Goal: Transaction & Acquisition: Obtain resource

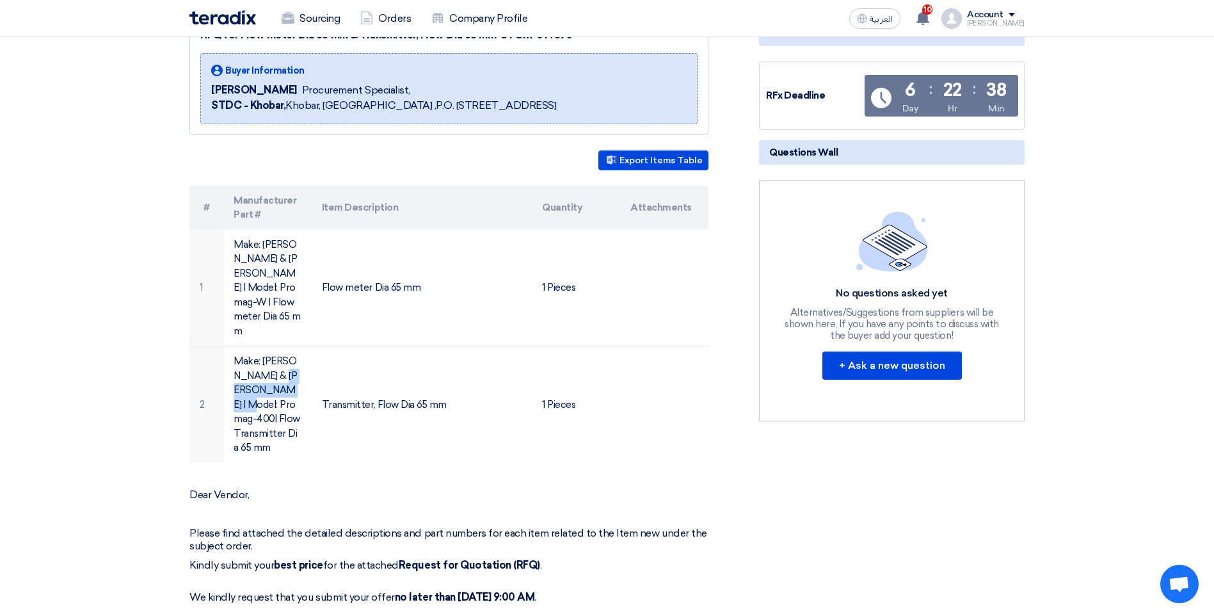
click at [125, 370] on section "RFQ for Flow meter Dia 65 mm & Transmitter, Flow Dia 65 mm-STOM-014593 Buyer In…" at bounding box center [607, 540] width 1214 height 1099
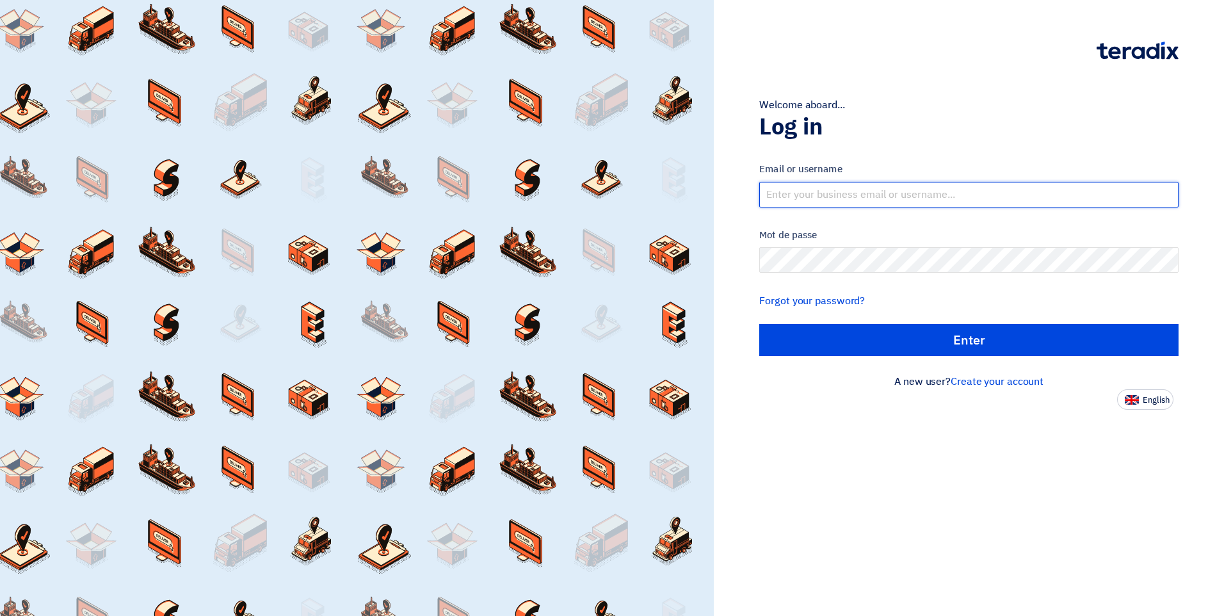
click at [819, 188] on input "text" at bounding box center [968, 195] width 419 height 26
click at [799, 187] on input "text" at bounding box center [968, 195] width 419 height 26
click at [799, 198] on input "text" at bounding box center [968, 195] width 419 height 26
type input "niyasali@afaqme.com"
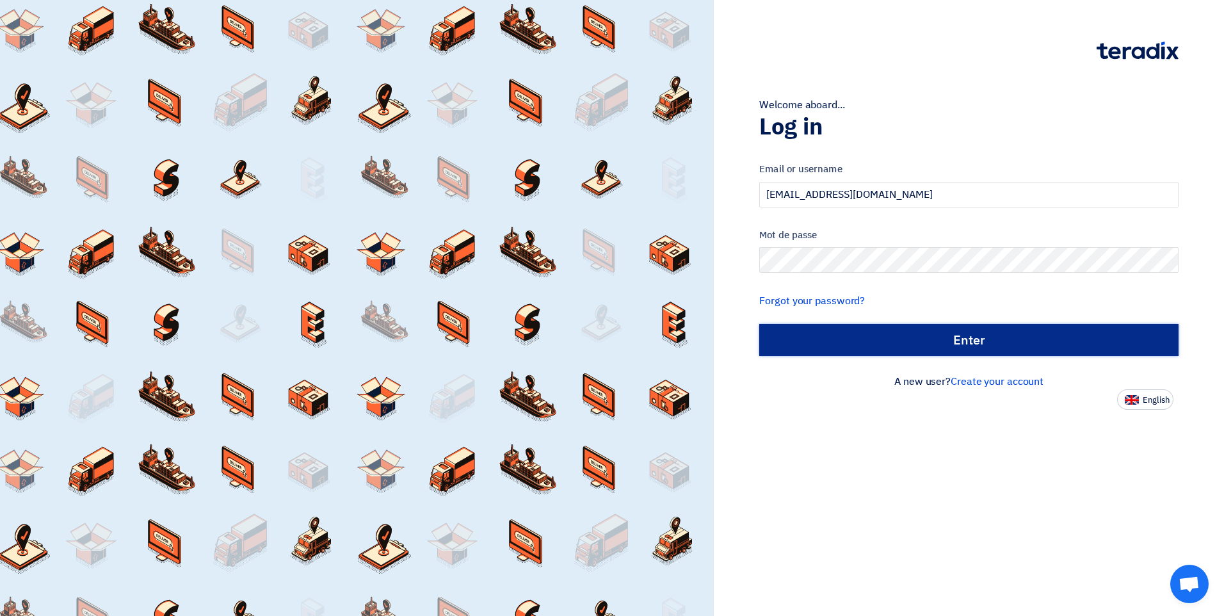
click at [962, 333] on input "الدخول" at bounding box center [968, 340] width 419 height 32
type input "Sign in"
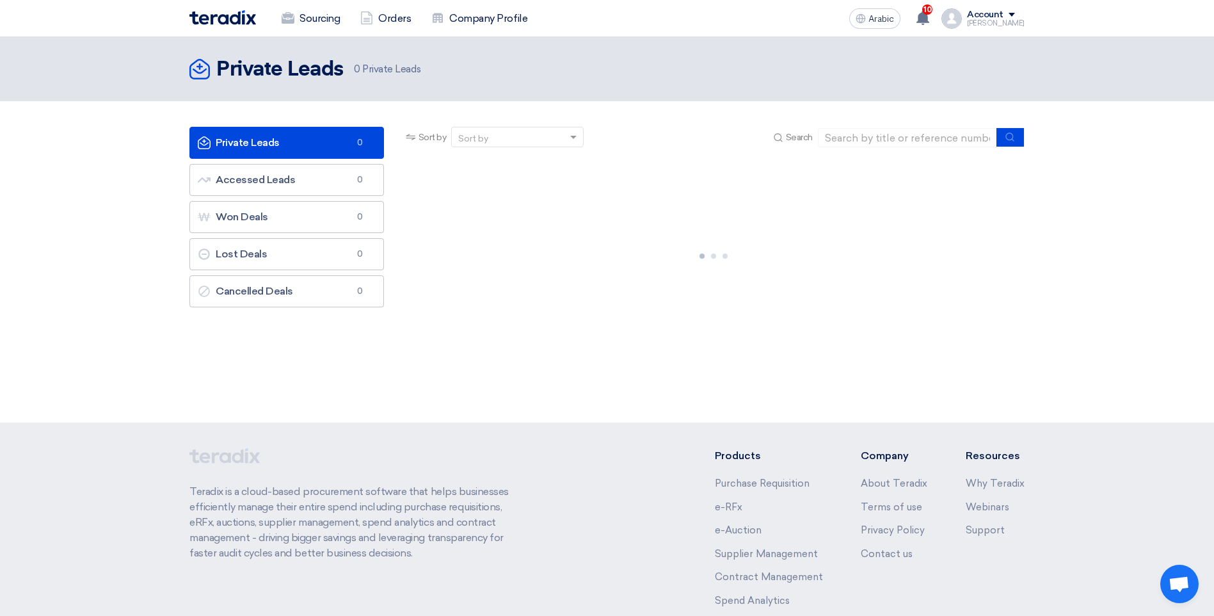
click at [247, 325] on div "Private Leads Private Leads 0 Accessed Leads Accessed Leads 0 Won Deals Won Dea…" at bounding box center [287, 238] width 214 height 223
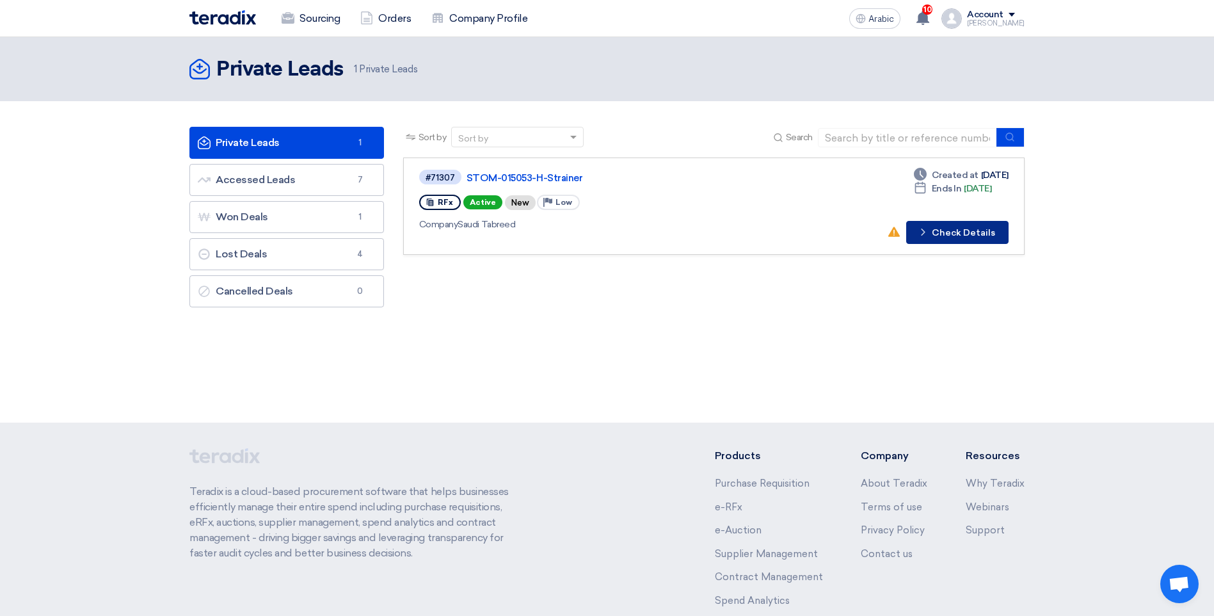
click at [936, 232] on font "Check Details" at bounding box center [963, 233] width 63 height 9
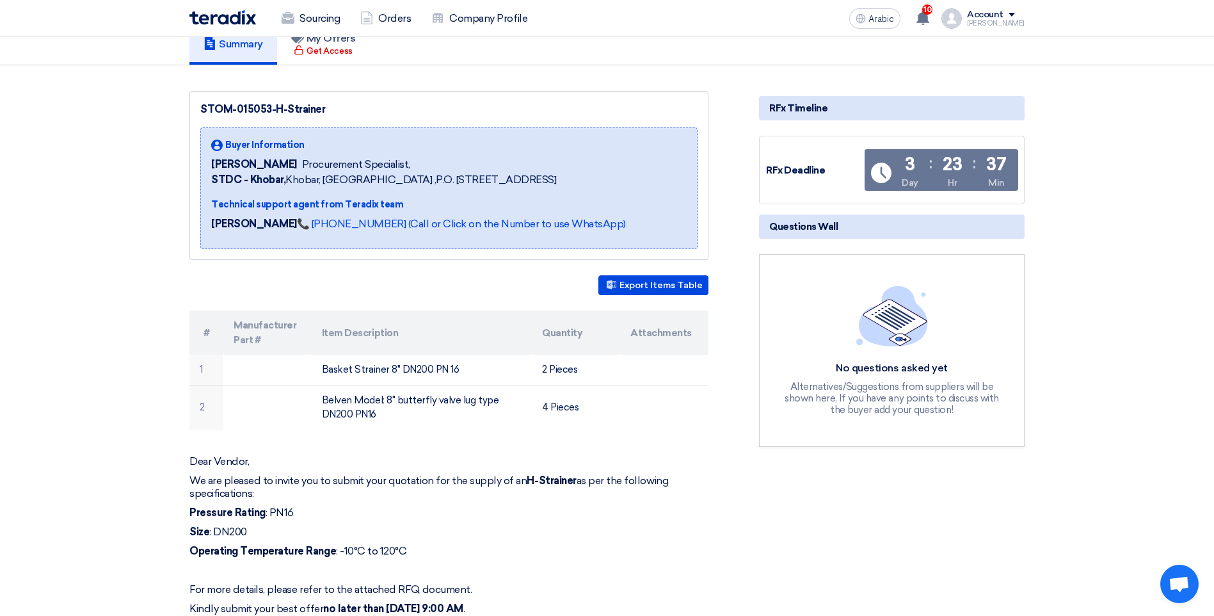
scroll to position [128, 0]
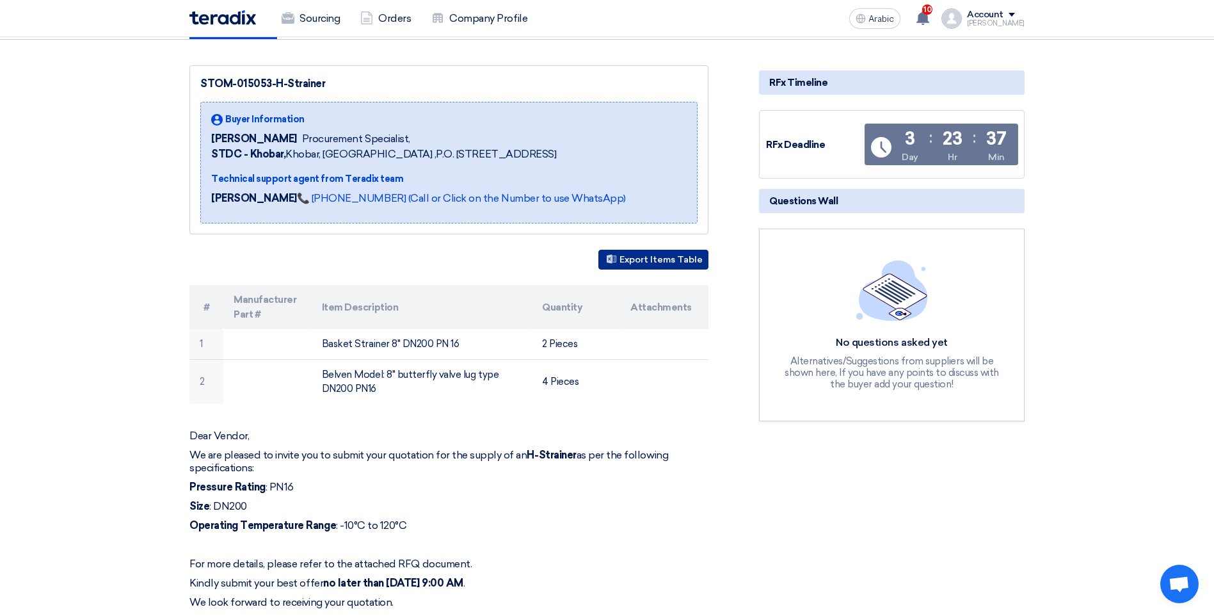
click at [637, 255] on font "Export Items Table" at bounding box center [661, 259] width 83 height 11
